Goal: Information Seeking & Learning: Learn about a topic

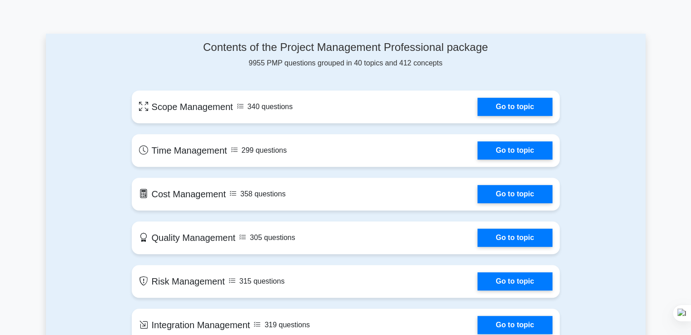
scroll to position [455, 0]
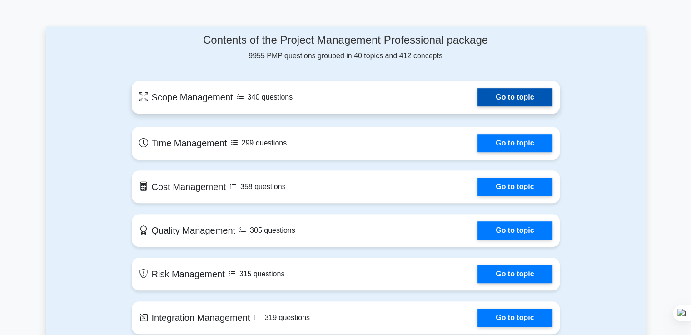
click at [507, 101] on link "Go to topic" at bounding box center [514, 97] width 74 height 18
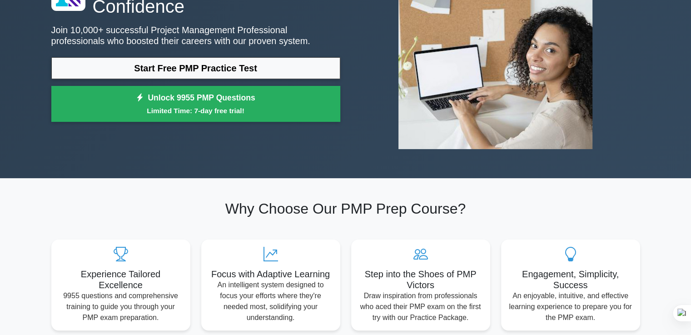
scroll to position [7, 0]
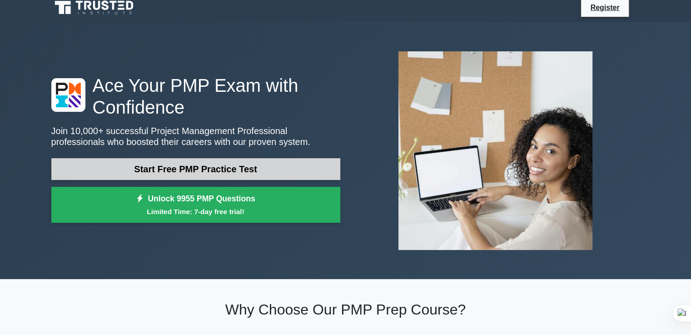
click at [223, 173] on link "Start Free PMP Practice Test" at bounding box center [195, 169] width 289 height 22
